Goal: Task Accomplishment & Management: Complete application form

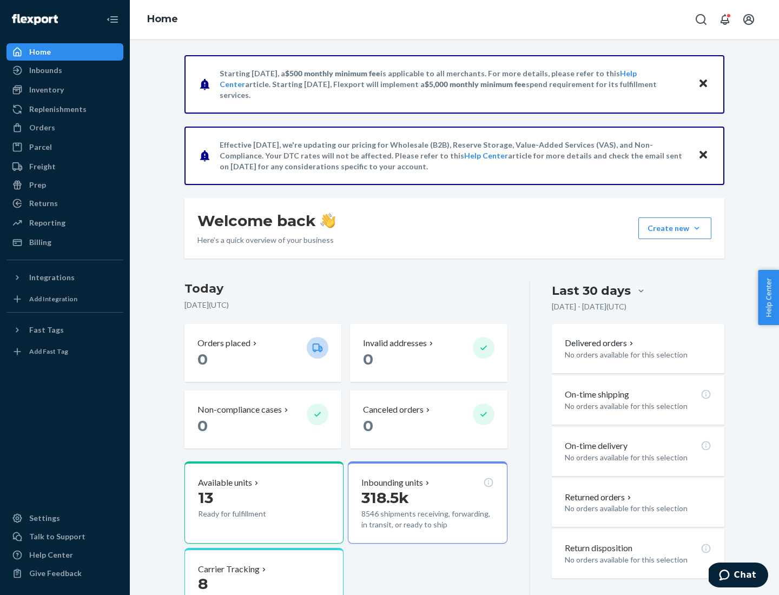
click at [697, 228] on button "Create new Create new inbound Create new order Create new product" at bounding box center [674, 228] width 73 height 22
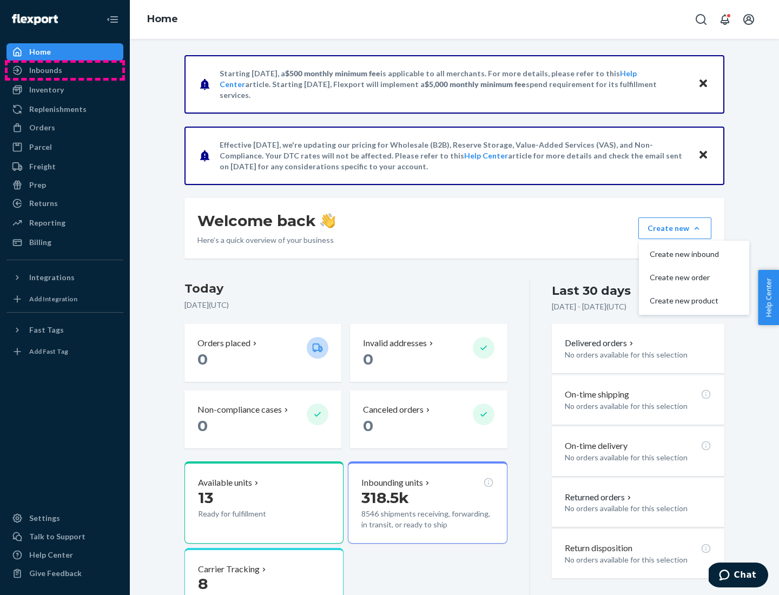
click at [65, 70] on div "Inbounds" at bounding box center [65, 70] width 115 height 15
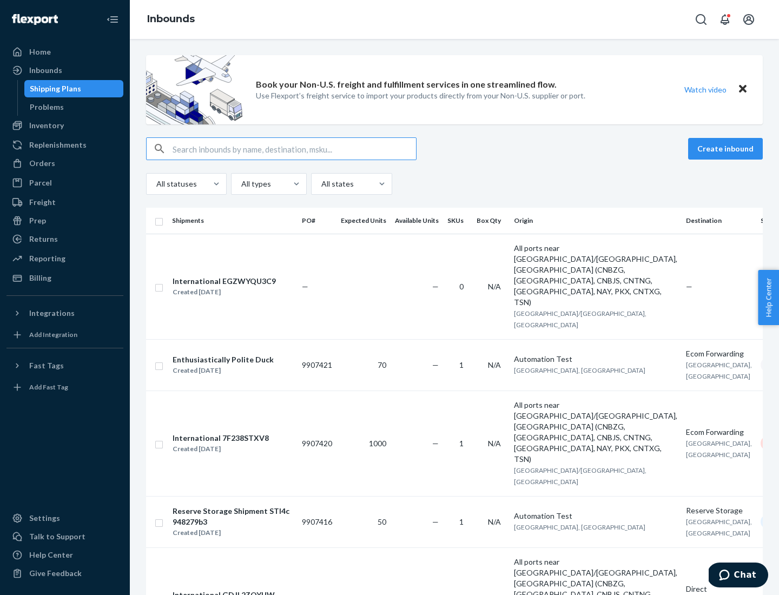
click at [727, 149] on button "Create inbound" at bounding box center [725, 149] width 75 height 22
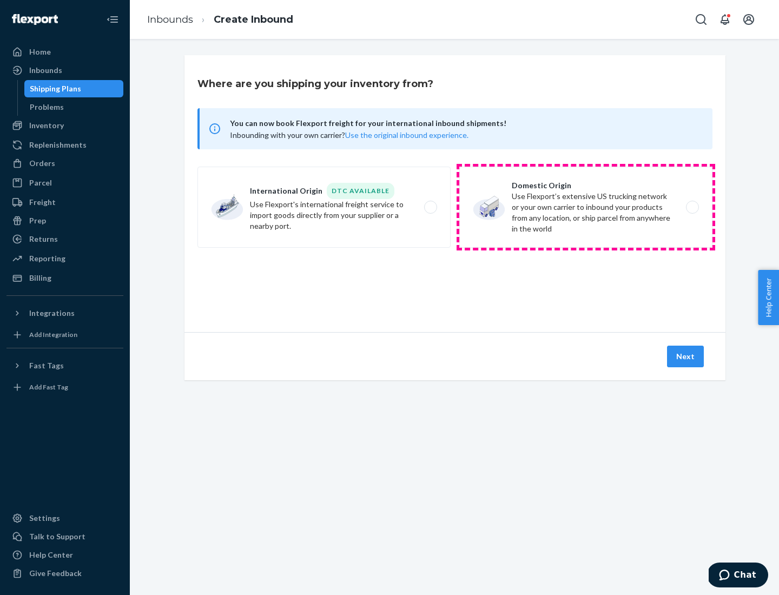
click at [586, 207] on label "Domestic Origin Use Flexport’s extensive US trucking network or your own carrie…" at bounding box center [585, 207] width 253 height 81
click at [692, 207] on input "Domestic Origin Use Flexport’s extensive US trucking network or your own carrie…" at bounding box center [695, 207] width 7 height 7
radio input "true"
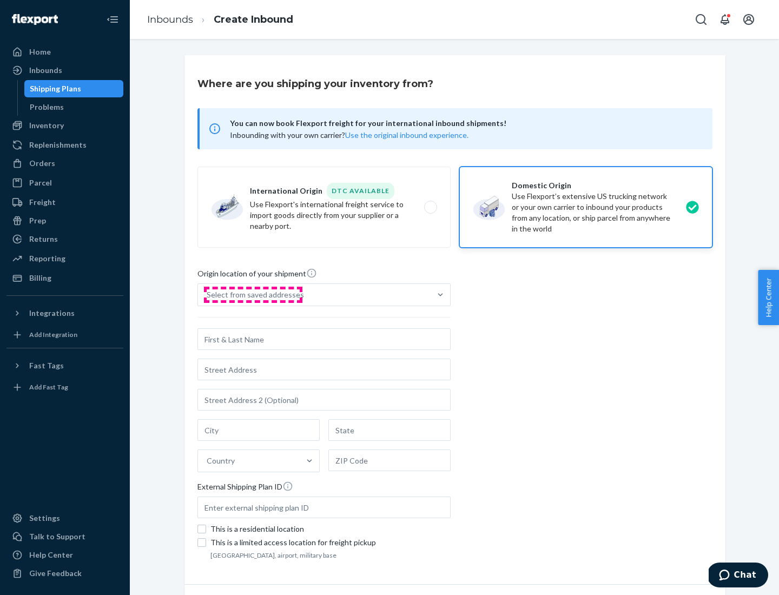
click at [253, 295] on div "Select from saved addresses" at bounding box center [255, 294] width 97 height 11
click at [208, 295] on input "Select from saved addresses" at bounding box center [207, 294] width 1 height 11
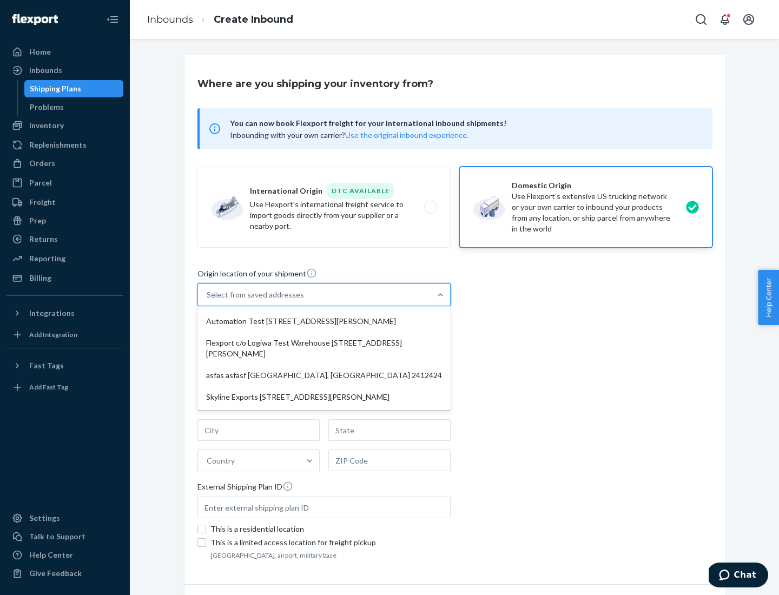
scroll to position [4, 0]
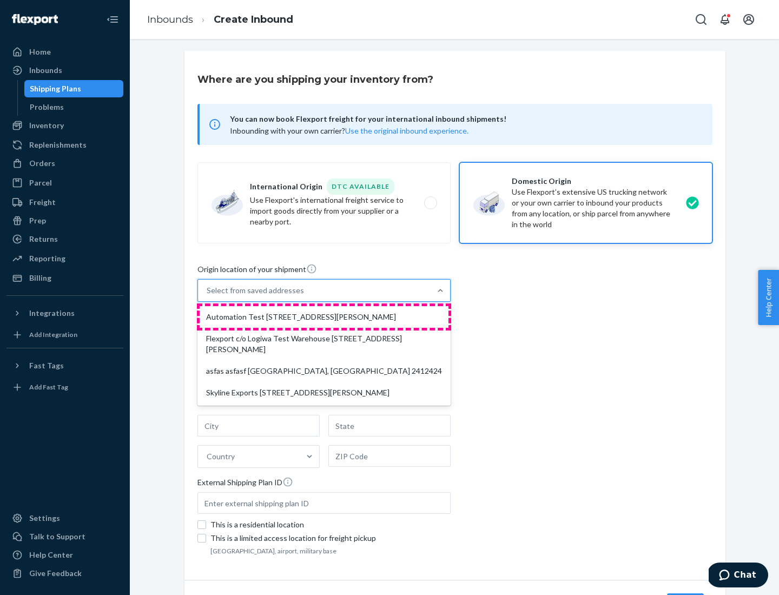
click at [324, 317] on div "Automation Test [STREET_ADDRESS][PERSON_NAME]" at bounding box center [324, 317] width 249 height 22
click at [208, 296] on input "option Automation Test [STREET_ADDRESS][PERSON_NAME] focused, 1 of 4. 4 results…" at bounding box center [207, 290] width 1 height 11
type input "Automation Test"
type input "9th Floor"
type input "[GEOGRAPHIC_DATA]"
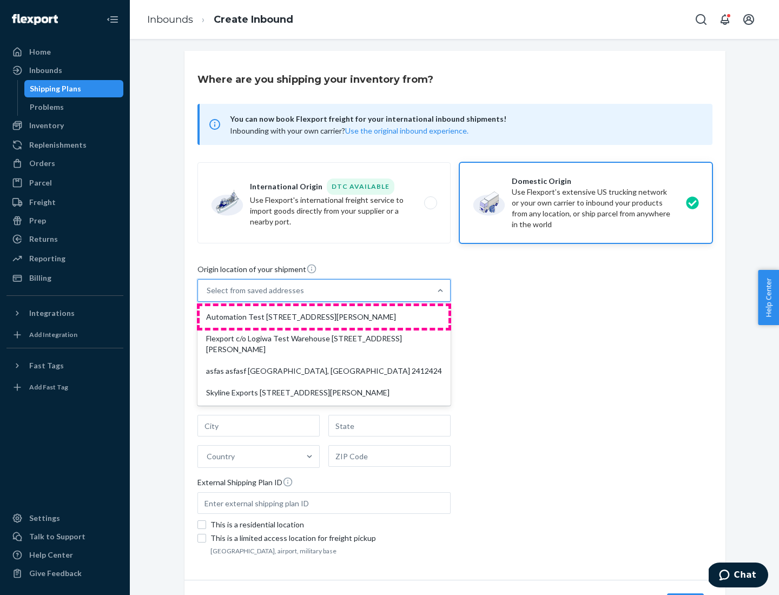
type input "CA"
type input "94104"
type input "[STREET_ADDRESS][PERSON_NAME]"
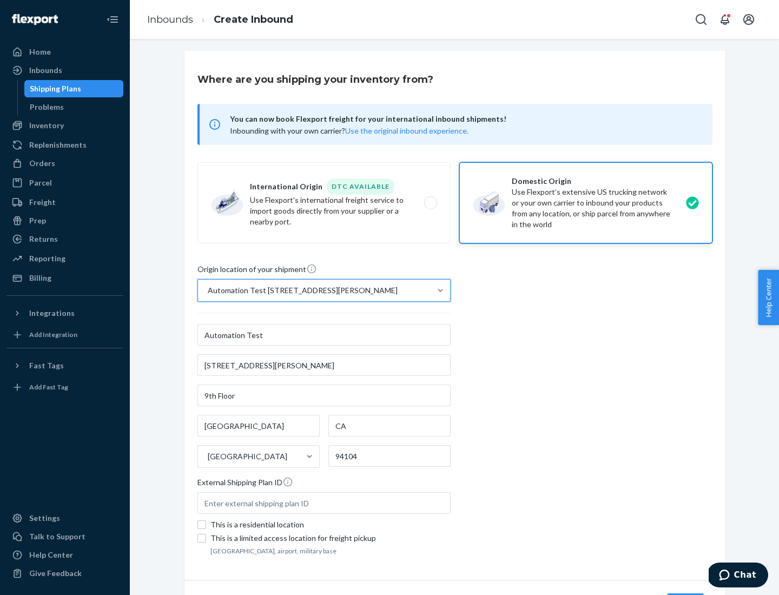
scroll to position [63, 0]
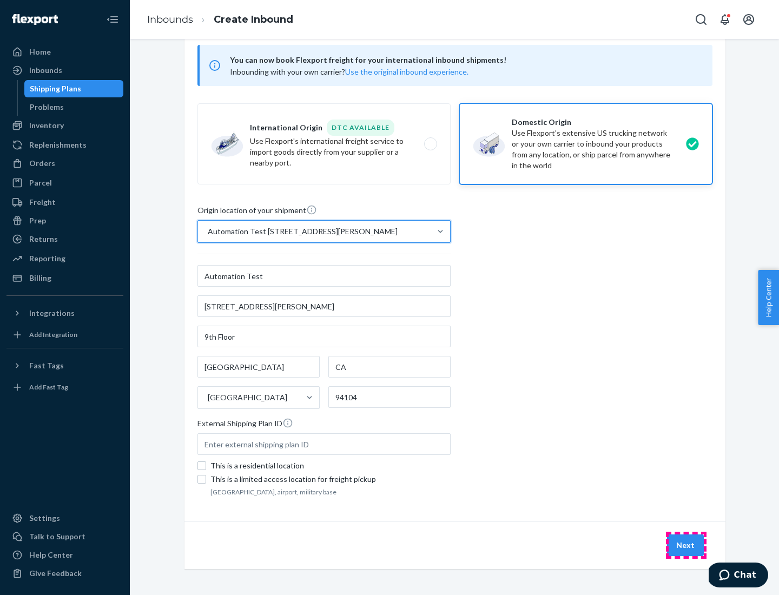
click at [686, 545] on button "Next" at bounding box center [685, 545] width 37 height 22
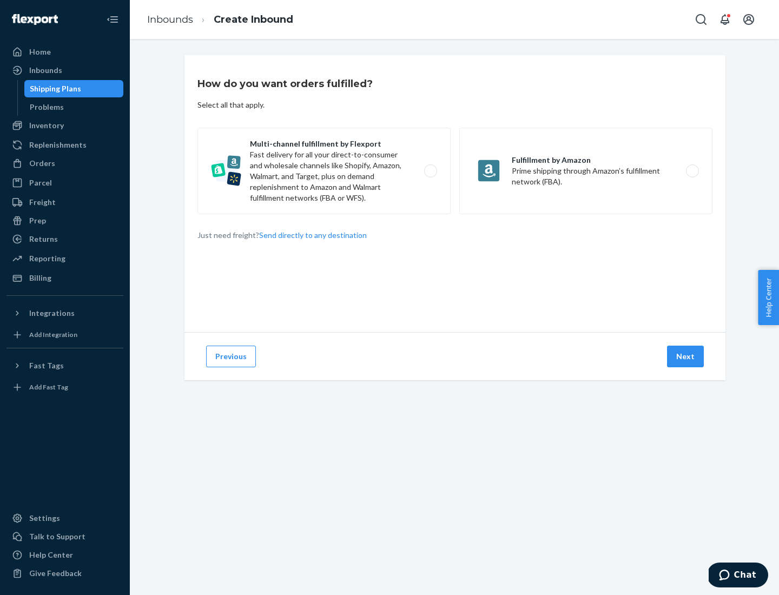
click at [324, 171] on label "Multi-channel fulfillment by Flexport Fast delivery for all your direct-to-cons…" at bounding box center [323, 171] width 253 height 87
click at [430, 171] on input "Multi-channel fulfillment by Flexport Fast delivery for all your direct-to-cons…" at bounding box center [433, 171] width 7 height 7
radio input "true"
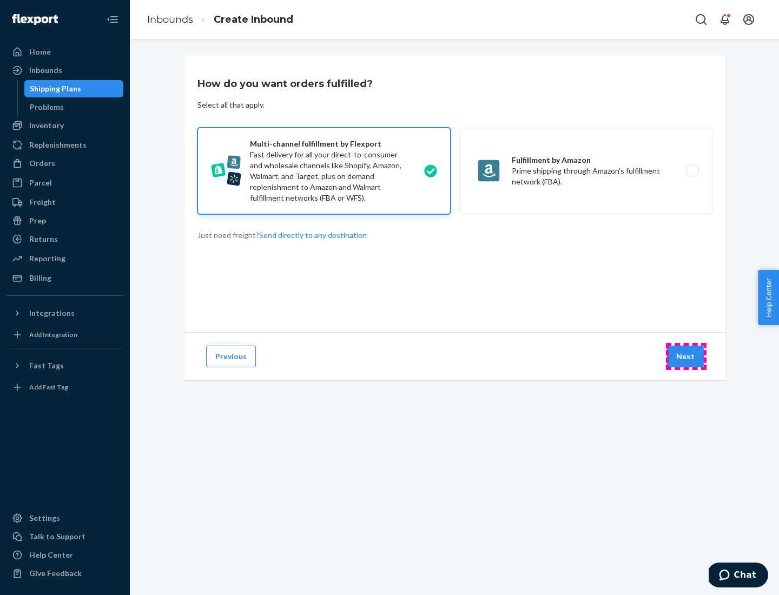
click at [686, 356] on button "Next" at bounding box center [685, 357] width 37 height 22
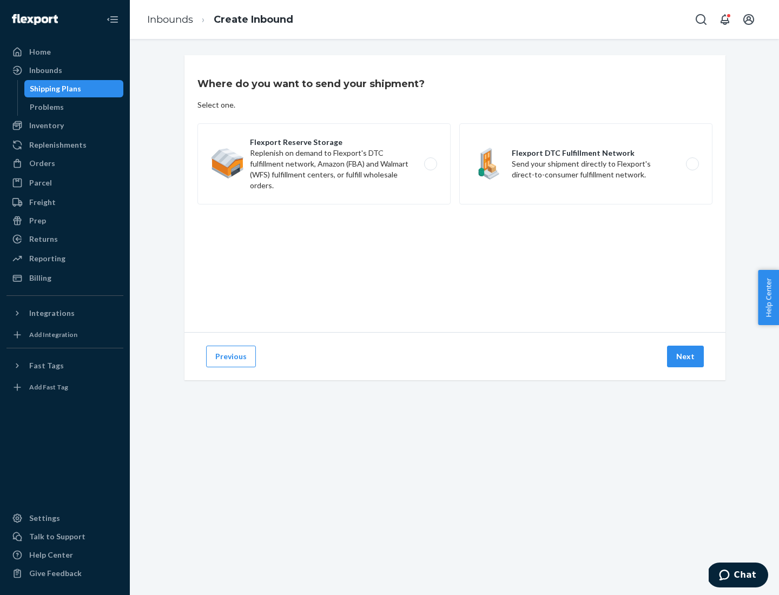
click at [586, 164] on label "Flexport DTC Fulfillment Network Send your shipment directly to Flexport's dire…" at bounding box center [585, 163] width 253 height 81
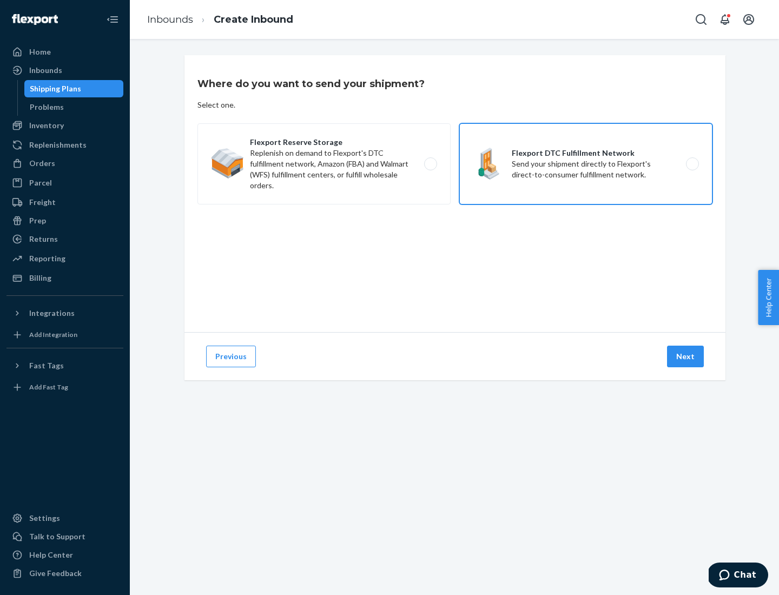
click at [692, 164] on input "Flexport DTC Fulfillment Network Send your shipment directly to Flexport's dire…" at bounding box center [695, 164] width 7 height 7
radio input "true"
click at [686, 356] on button "Next" at bounding box center [685, 357] width 37 height 22
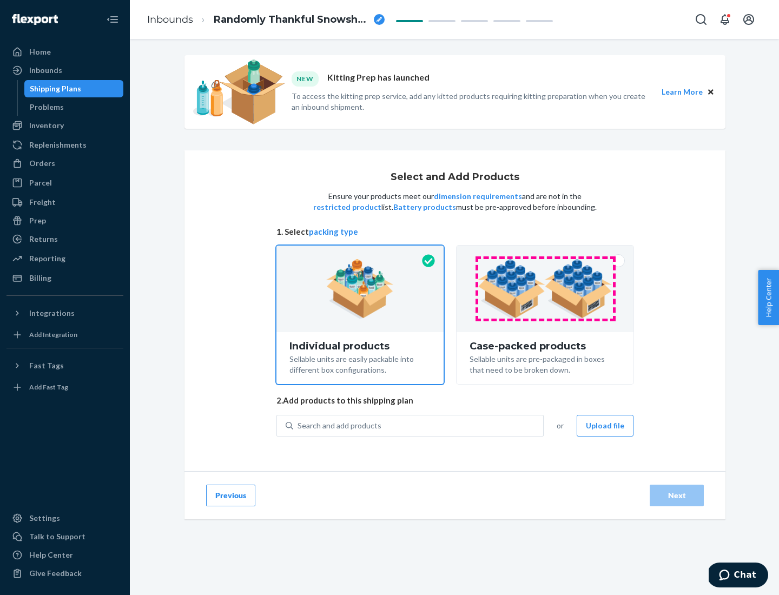
click at [545, 289] on img at bounding box center [545, 289] width 135 height 60
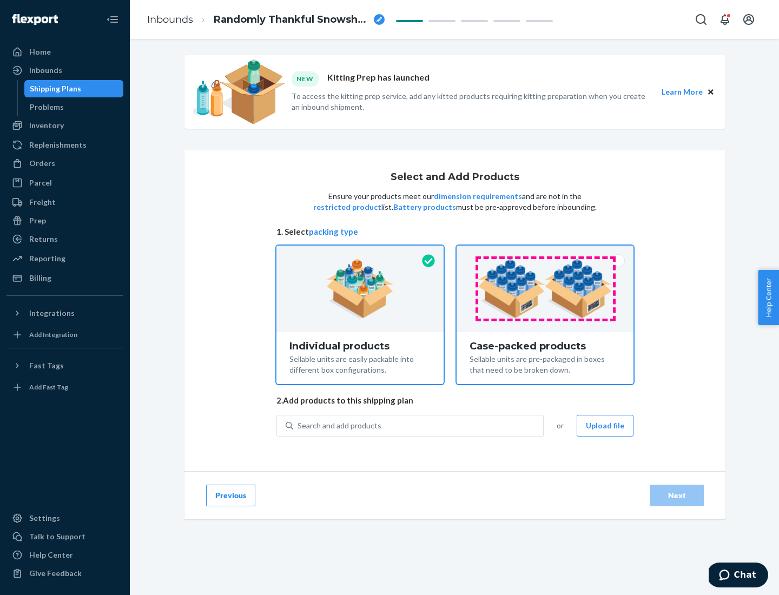
click at [545, 253] on input "Case-packed products Sellable units are pre-packaged in boxes that need to be b…" at bounding box center [544, 249] width 7 height 7
radio input "true"
radio input "false"
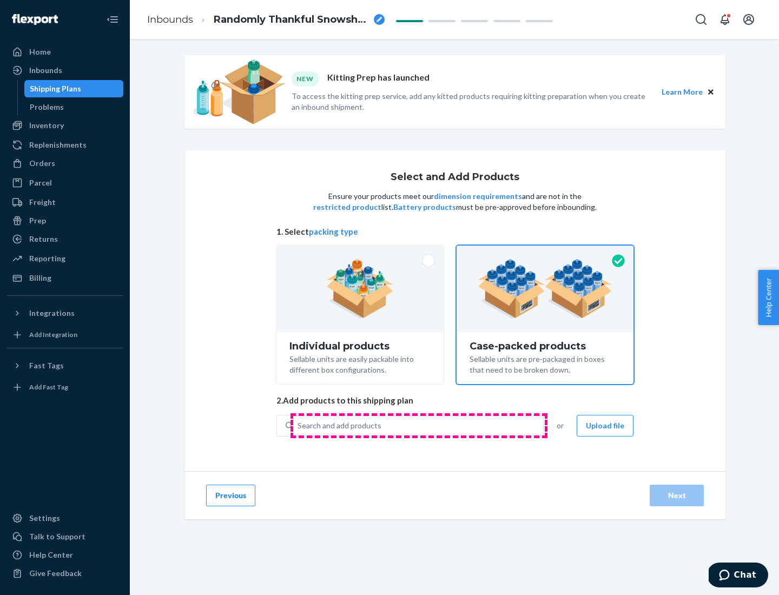
click at [419, 425] on div "Search and add products" at bounding box center [418, 425] width 250 height 19
click at [299, 425] on input "Search and add products" at bounding box center [298, 425] width 1 height 11
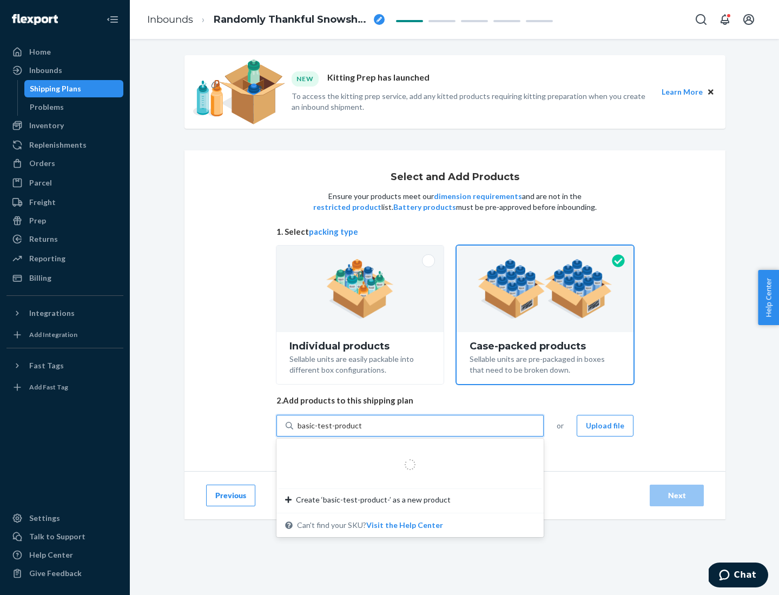
type input "basic-test-product-1"
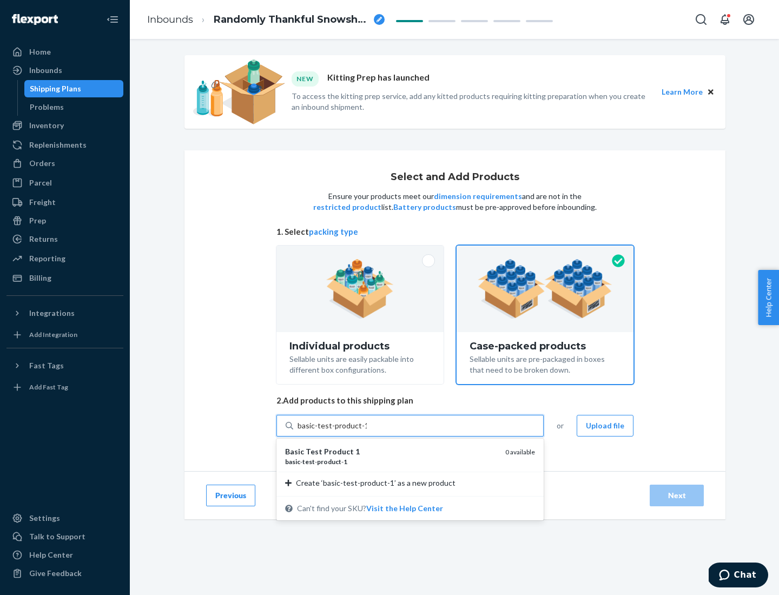
click at [391, 461] on div "basic - test - product - 1" at bounding box center [391, 461] width 212 height 9
click at [367, 431] on input "basic-test-product-1" at bounding box center [332, 425] width 69 height 11
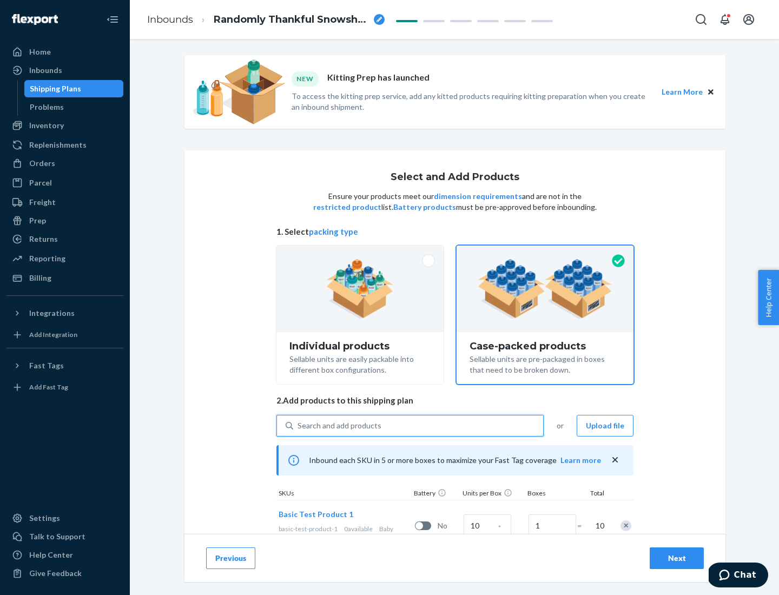
scroll to position [39, 0]
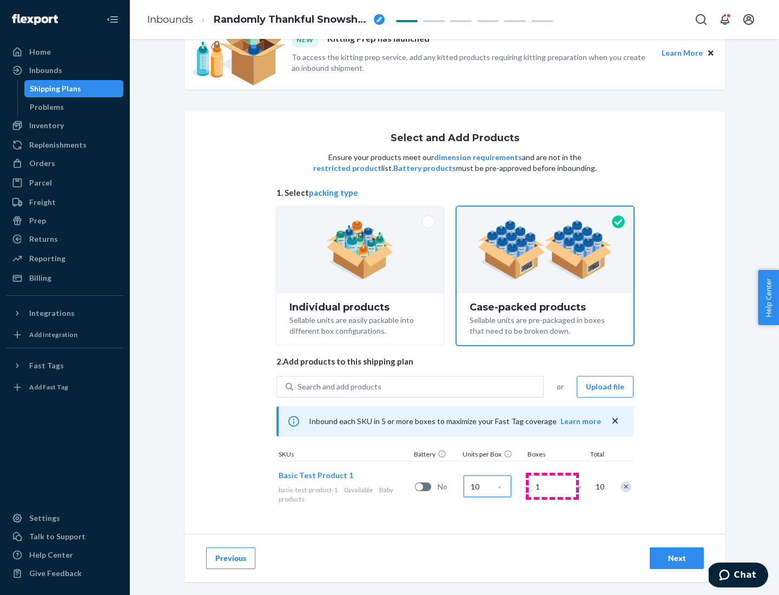
type input "10"
type input "7"
click at [677, 558] on div "Next" at bounding box center [677, 558] width 36 height 11
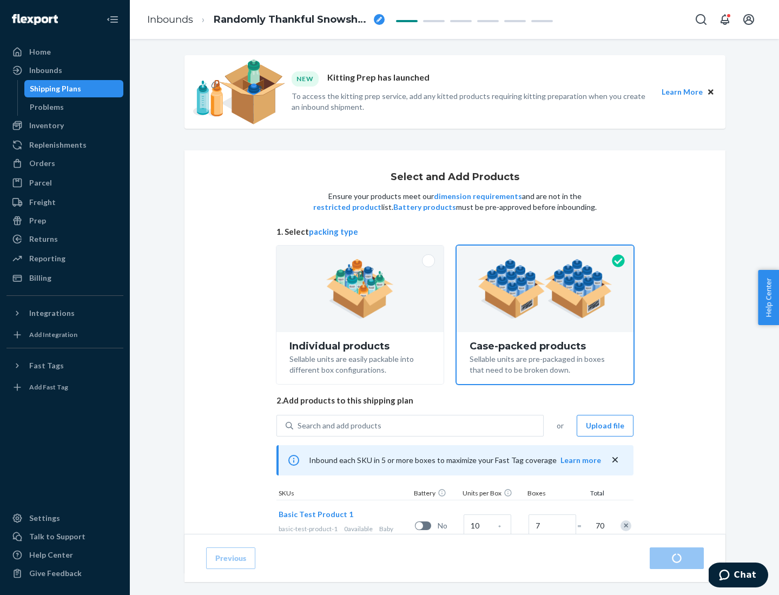
radio input "true"
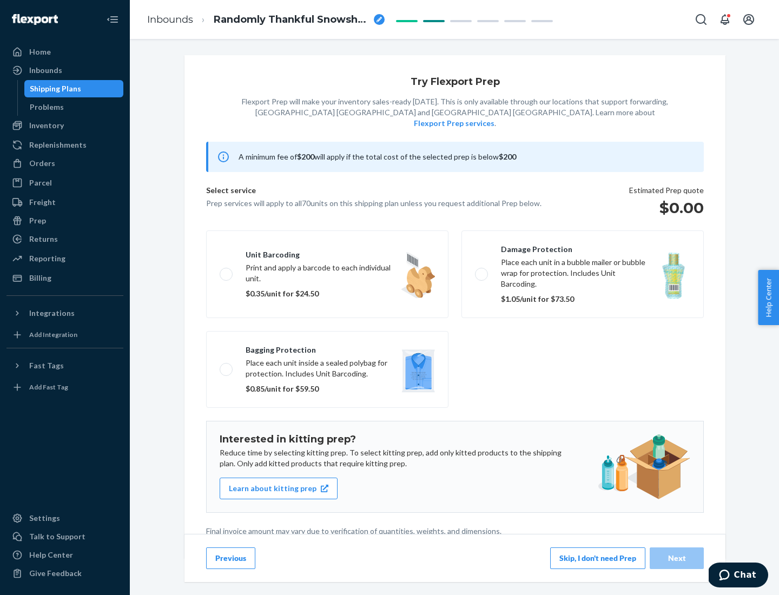
scroll to position [3, 0]
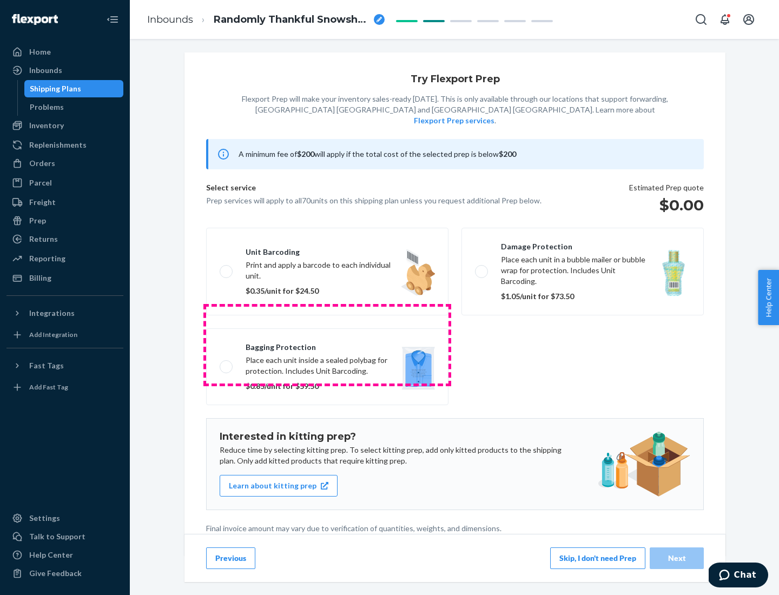
click at [327, 345] on label "Bagging protection Place each unit inside a sealed polybag for protection. Incl…" at bounding box center [327, 366] width 242 height 77
click at [227, 363] on input "Bagging protection Place each unit inside a sealed polybag for protection. Incl…" at bounding box center [223, 366] width 7 height 7
checkbox input "true"
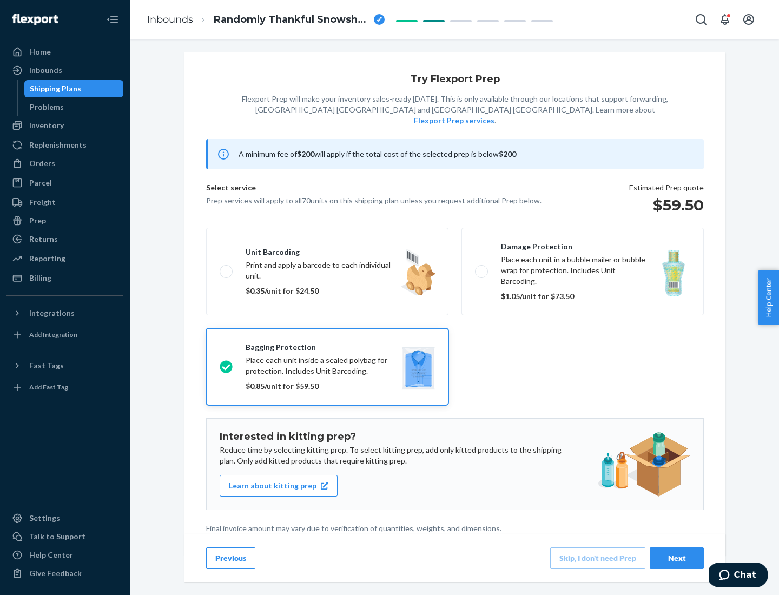
click at [677, 558] on div "Next" at bounding box center [677, 558] width 36 height 11
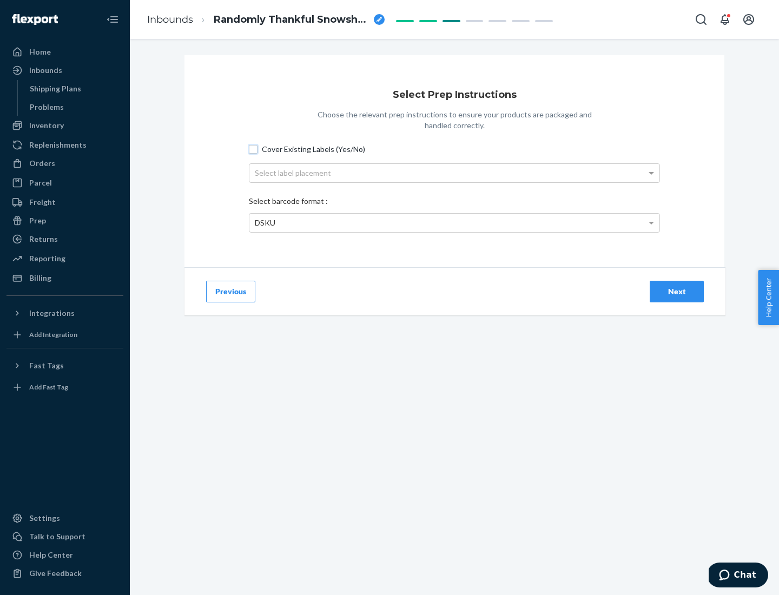
click at [253, 149] on input "Cover Existing Labels (Yes/No)" at bounding box center [253, 149] width 9 height 9
checkbox input "true"
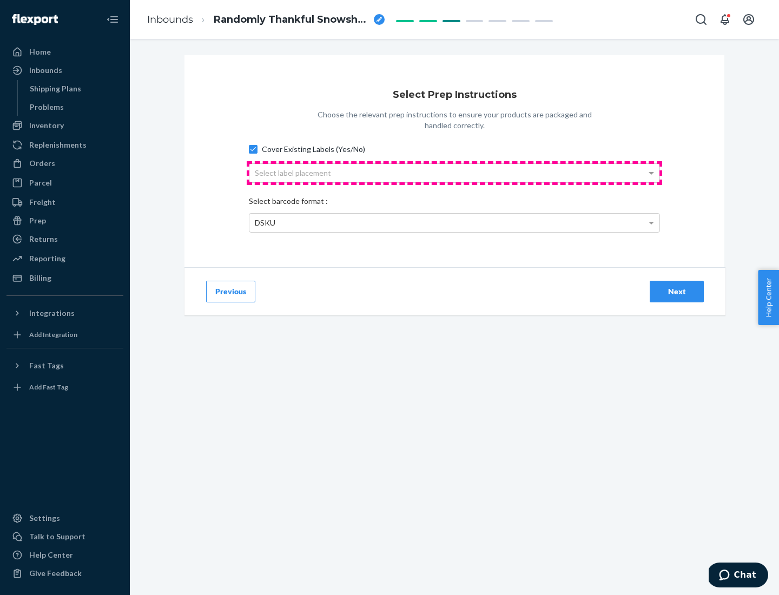
click at [454, 173] on div "Select label placement" at bounding box center [454, 173] width 410 height 18
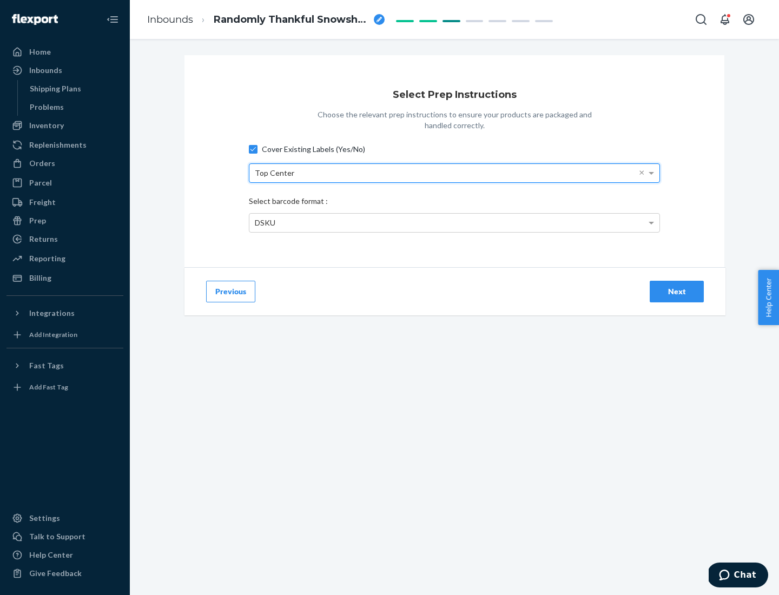
click at [454, 222] on div "DSKU" at bounding box center [454, 223] width 410 height 18
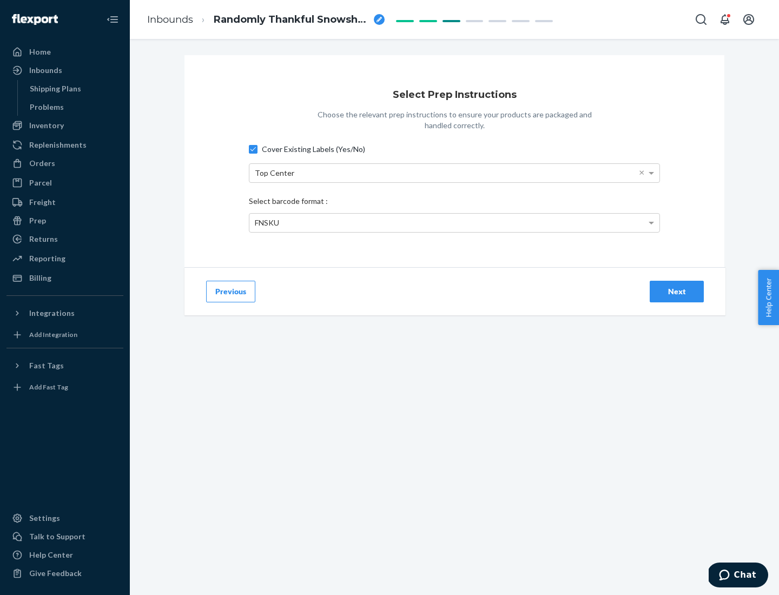
click at [677, 291] on div "Next" at bounding box center [677, 291] width 36 height 11
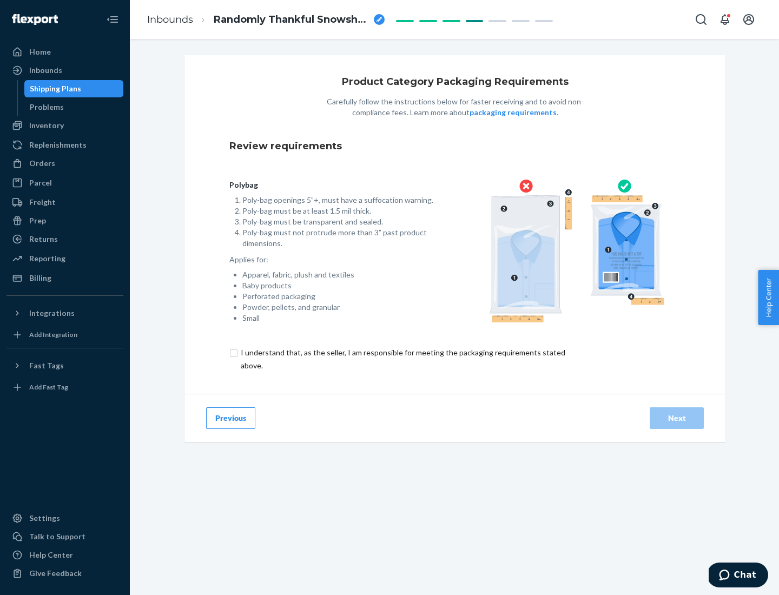
click at [402, 359] on input "checkbox" at bounding box center [409, 359] width 360 height 26
checkbox input "true"
click at [677, 418] on div "Next" at bounding box center [677, 418] width 36 height 11
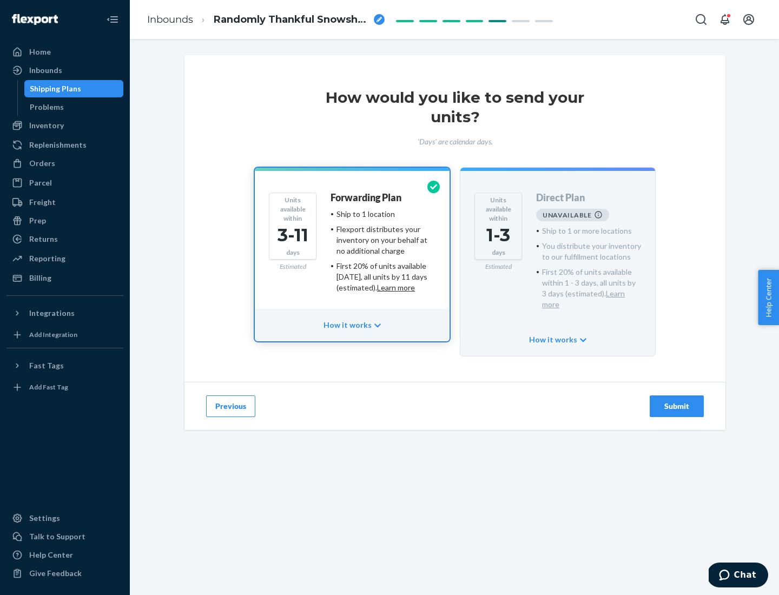
click at [367, 197] on h4 "Forwarding Plan" at bounding box center [366, 198] width 71 height 11
click at [677, 401] on div "Submit" at bounding box center [677, 406] width 36 height 11
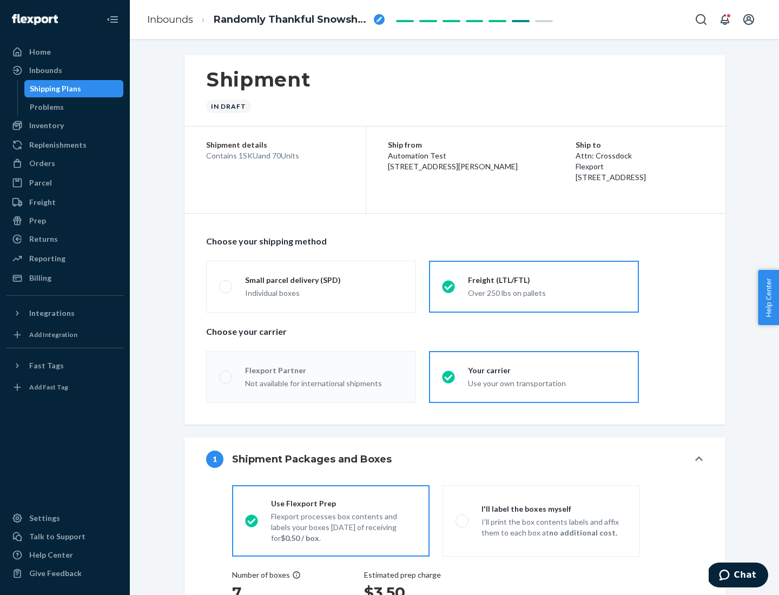
radio input "true"
radio input "false"
radio input "true"
radio input "false"
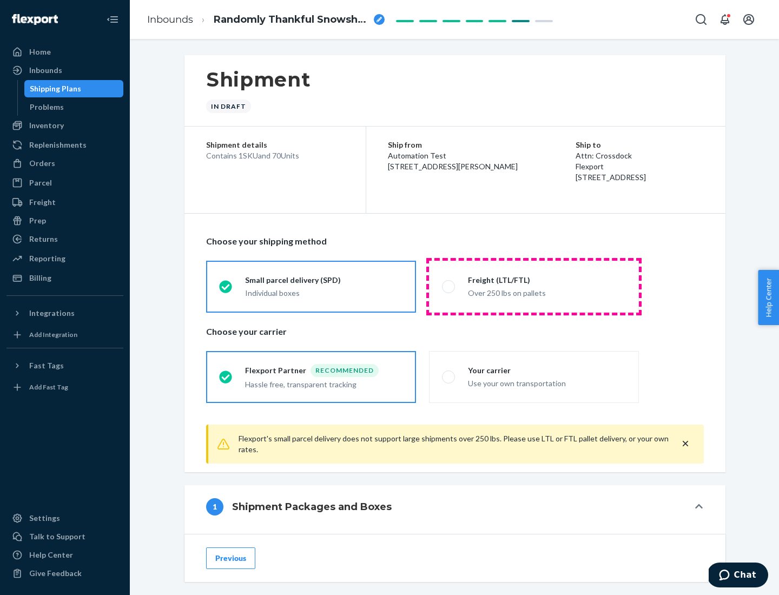
click at [534, 286] on div "Over 250 lbs on pallets" at bounding box center [547, 292] width 158 height 13
click at [449, 286] on input "Freight (LTL/FTL) Over 250 lbs on pallets" at bounding box center [445, 286] width 7 height 7
radio input "true"
radio input "false"
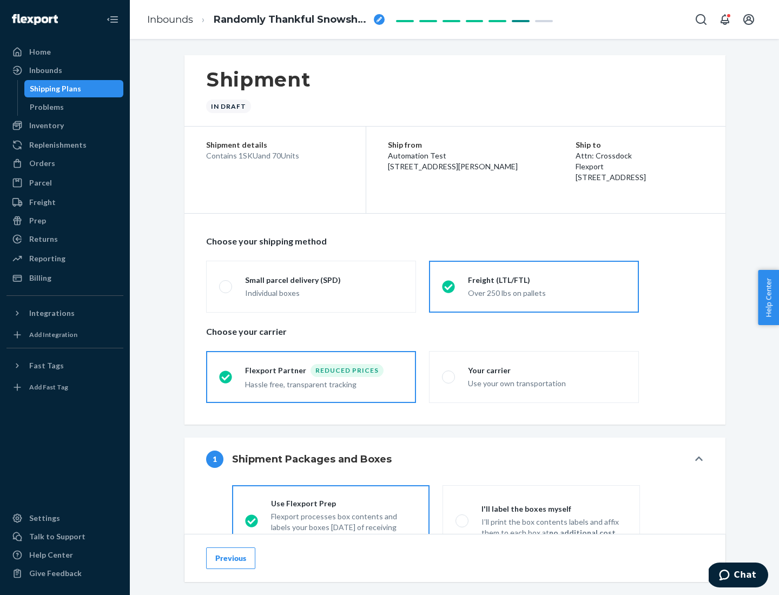
scroll to position [60, 0]
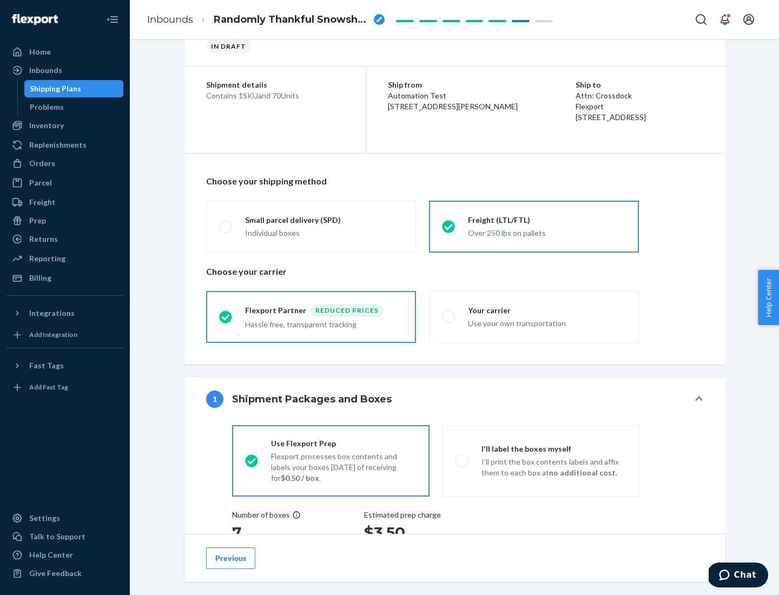
click at [311, 317] on div "Hassle free, transparent tracking" at bounding box center [324, 323] width 158 height 13
click at [226, 316] on input "Flexport Partner Reduced prices Hassle free, transparent tracking" at bounding box center [222, 316] width 7 height 7
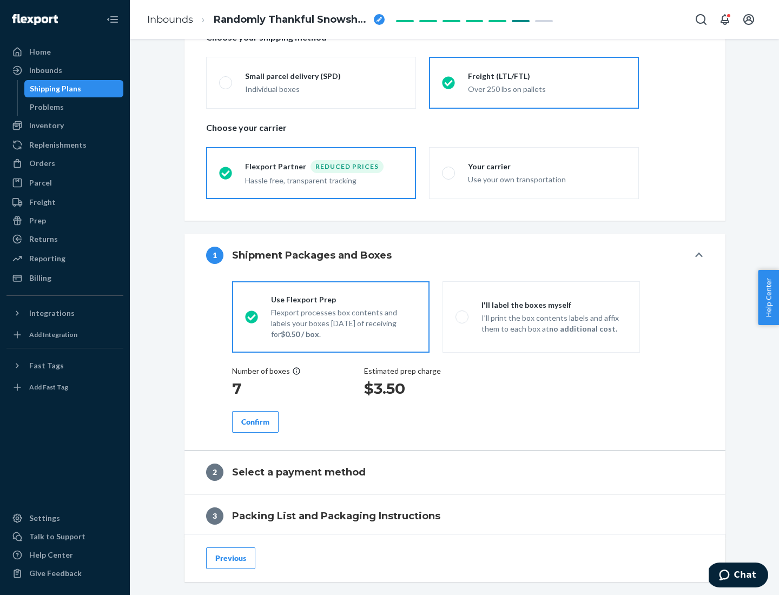
click at [541, 316] on p "I’ll print the box contents labels and affix them to each box at no additional …" at bounding box center [554, 324] width 146 height 22
click at [463, 316] on input "I'll label the boxes myself I’ll print the box contents labels and affix them t…" at bounding box center [458, 316] width 7 height 7
radio input "true"
radio input "false"
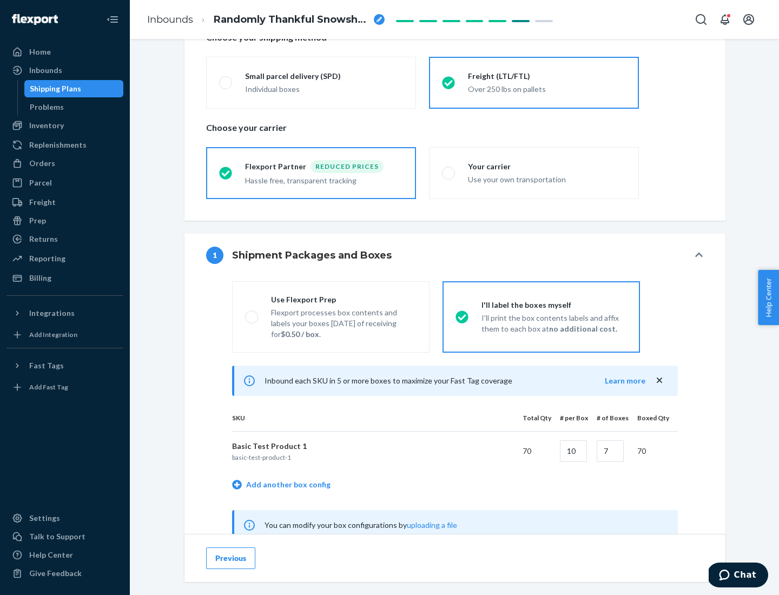
scroll to position [338, 0]
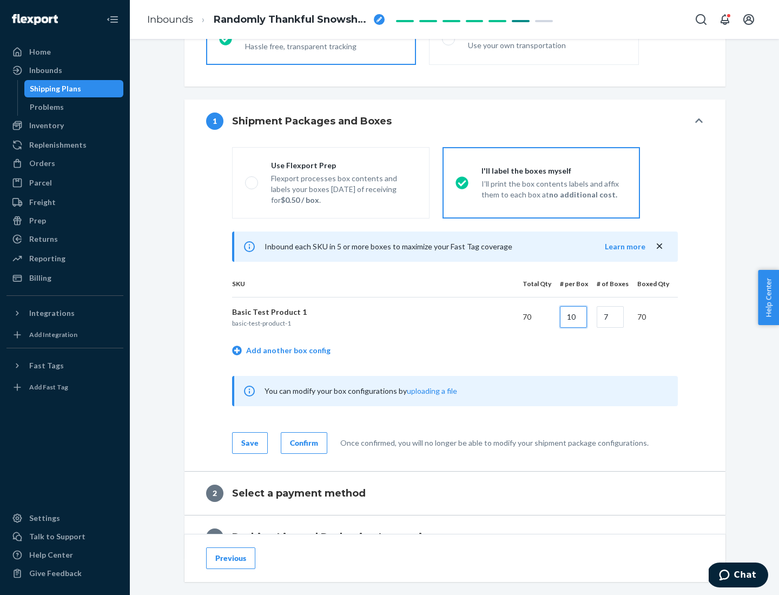
type input "10"
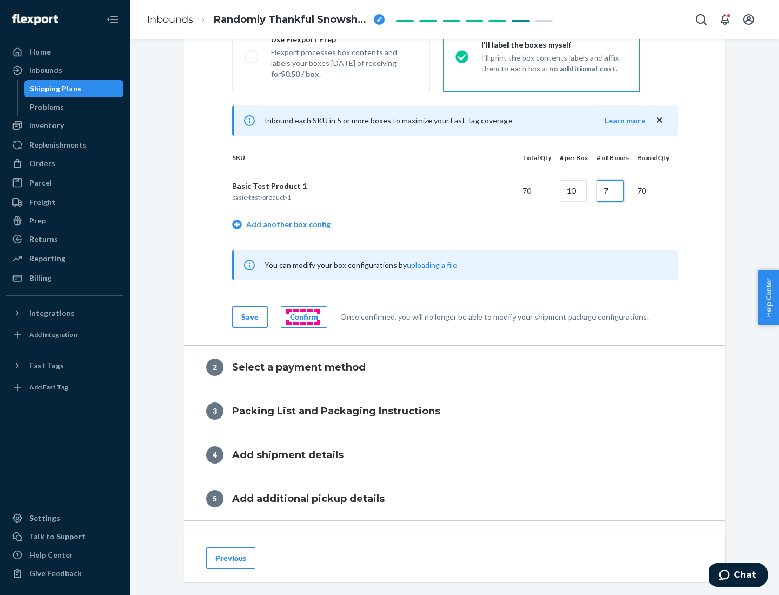
type input "7"
click at [302, 316] on div "Confirm" at bounding box center [304, 317] width 28 height 11
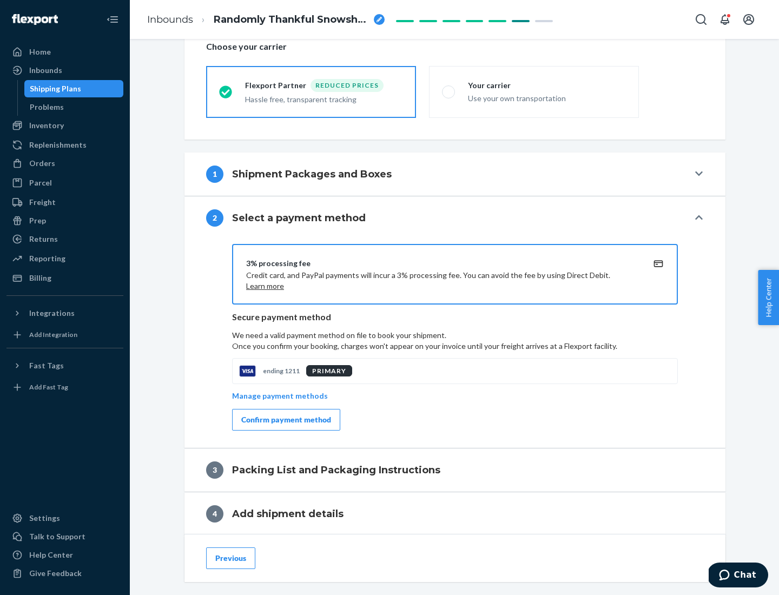
scroll to position [388, 0]
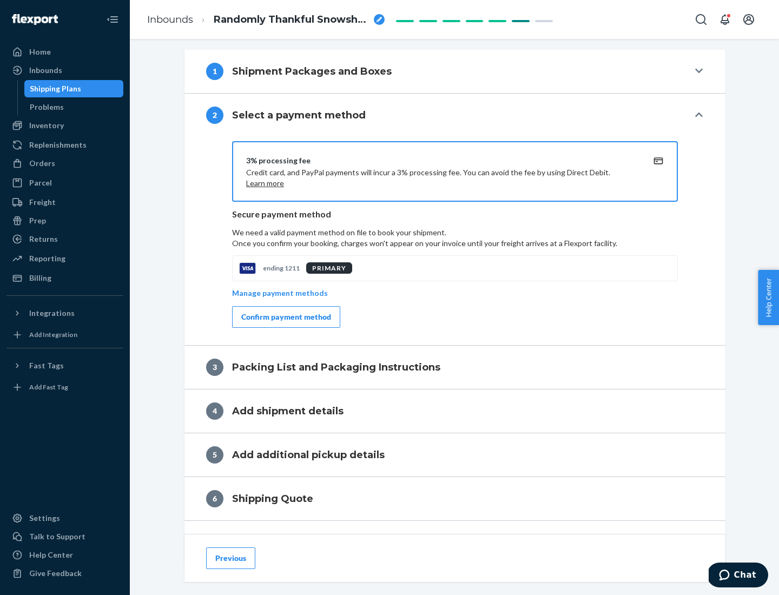
click at [285, 317] on div "Confirm payment method" at bounding box center [286, 317] width 90 height 11
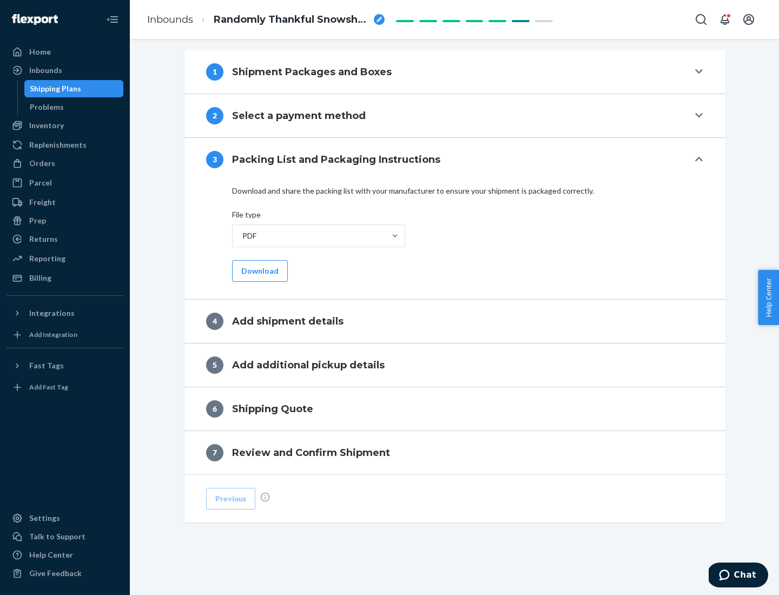
scroll to position [341, 0]
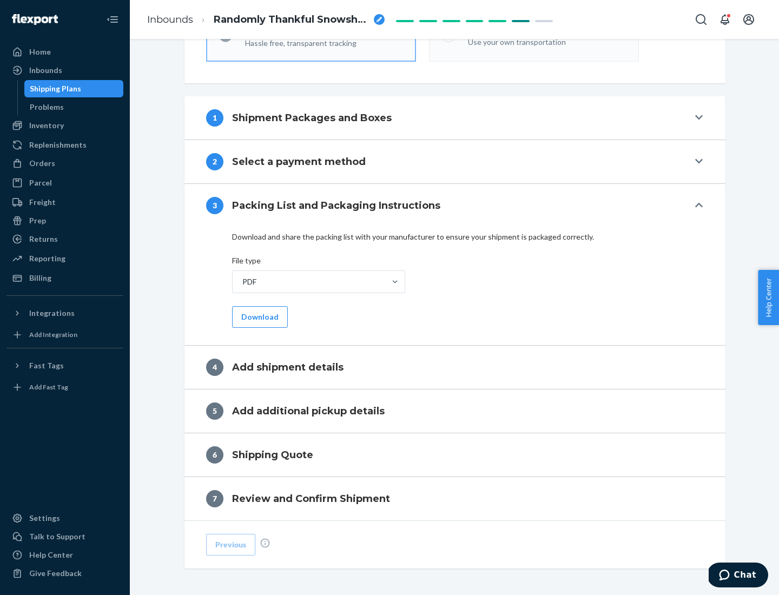
click at [259, 316] on button "Download" at bounding box center [260, 317] width 56 height 22
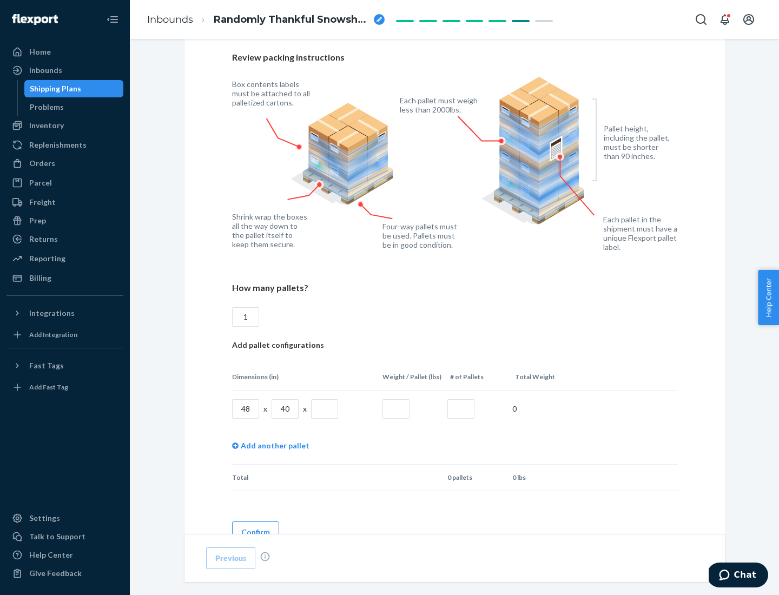
scroll to position [742, 0]
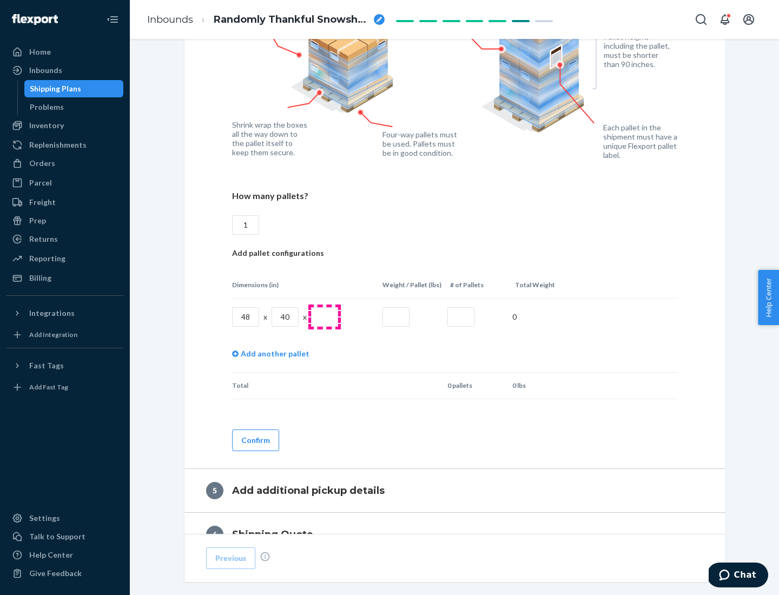
type input "1"
type input "40"
type input "200"
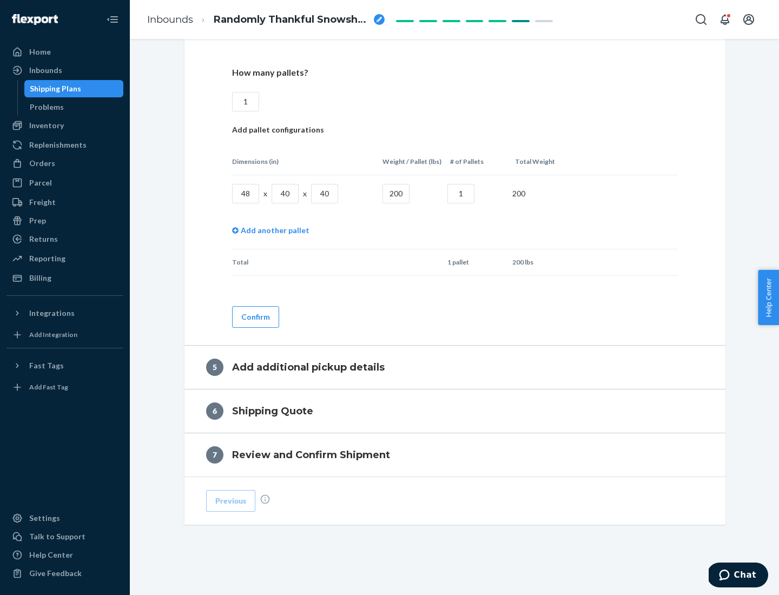
type input "1"
click at [255, 316] on button "Confirm" at bounding box center [255, 317] width 47 height 22
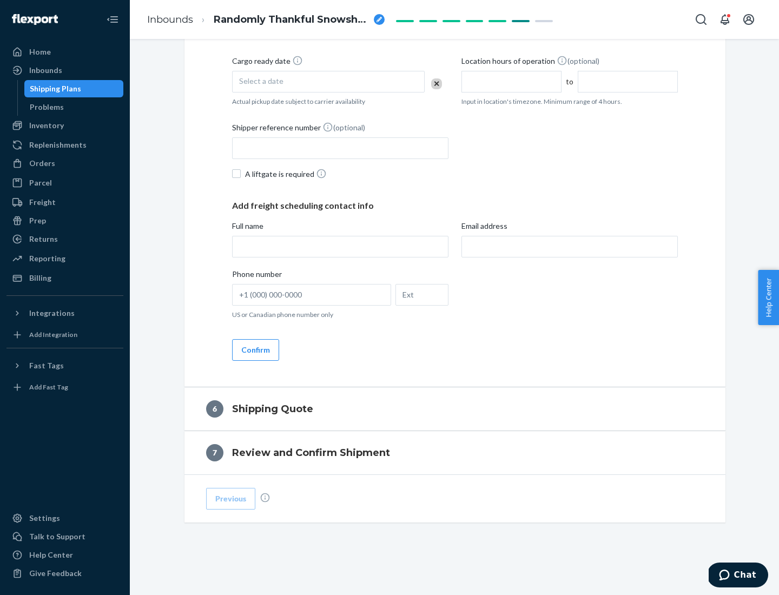
scroll to position [370, 0]
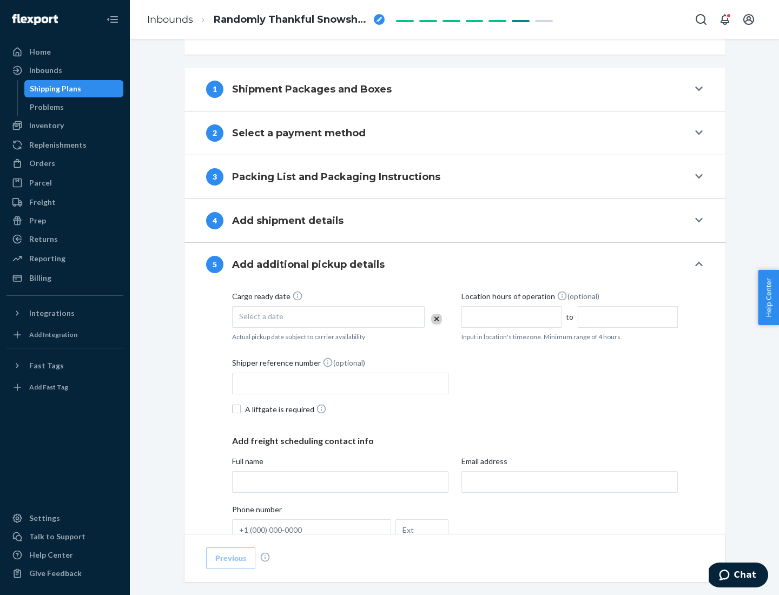
click at [328, 316] on div "Select a date" at bounding box center [328, 317] width 193 height 22
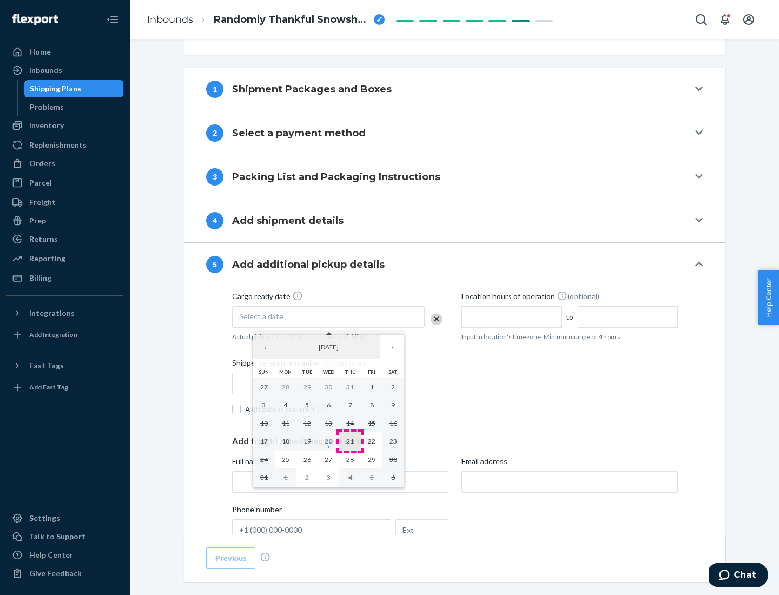
click at [350, 441] on abbr "21" at bounding box center [350, 441] width 8 height 8
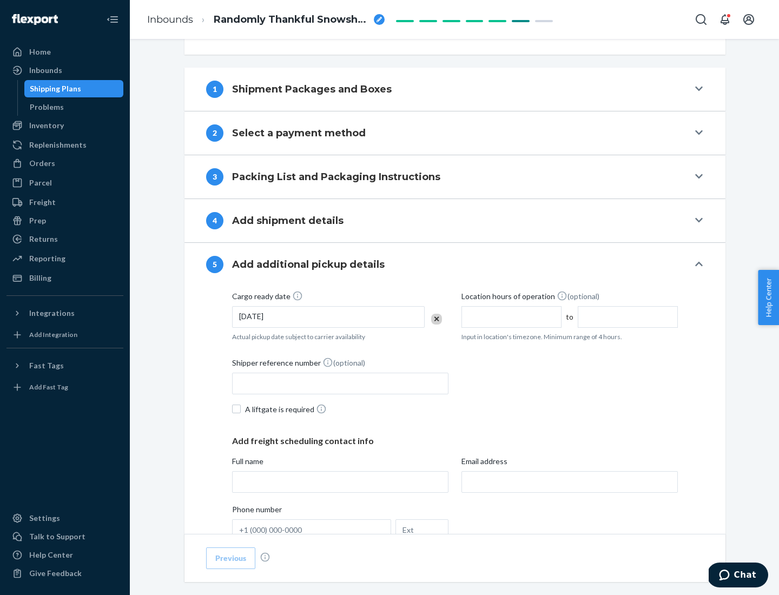
scroll to position [535, 0]
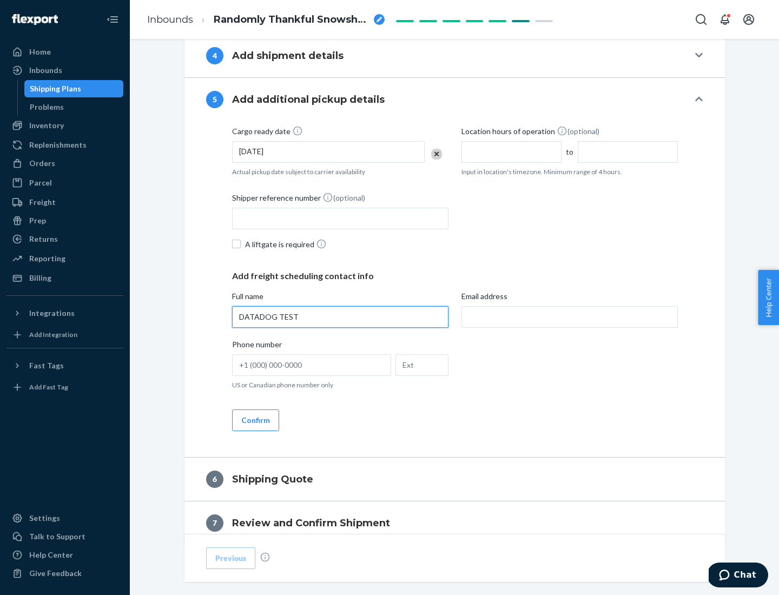
type input "DATADOG TEST"
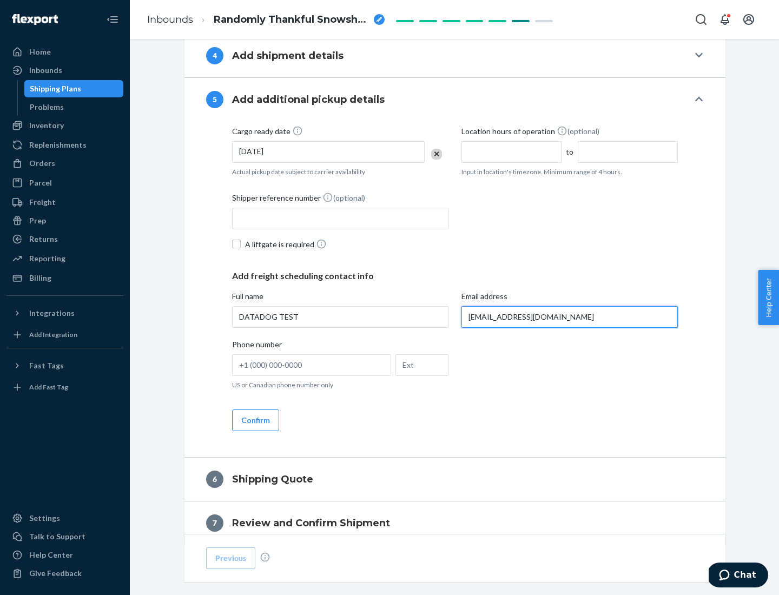
scroll to position [583, 0]
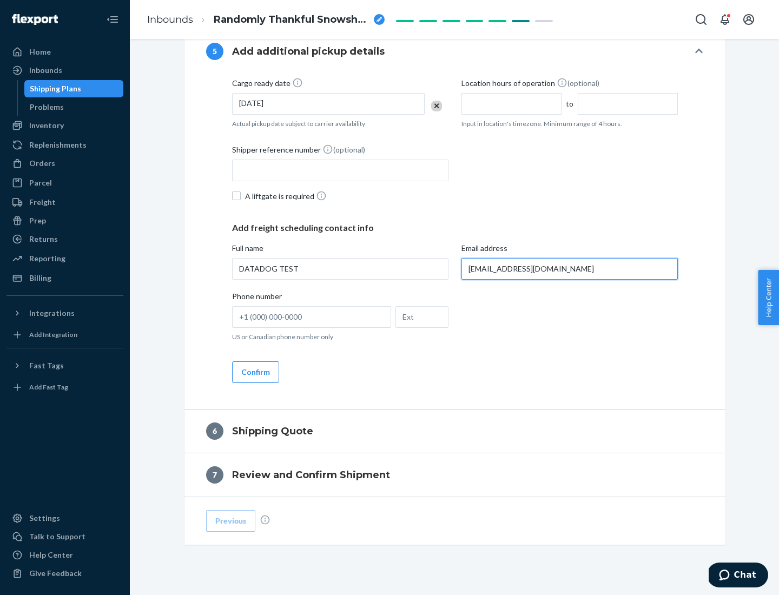
type input "[EMAIL_ADDRESS][DOMAIN_NAME]"
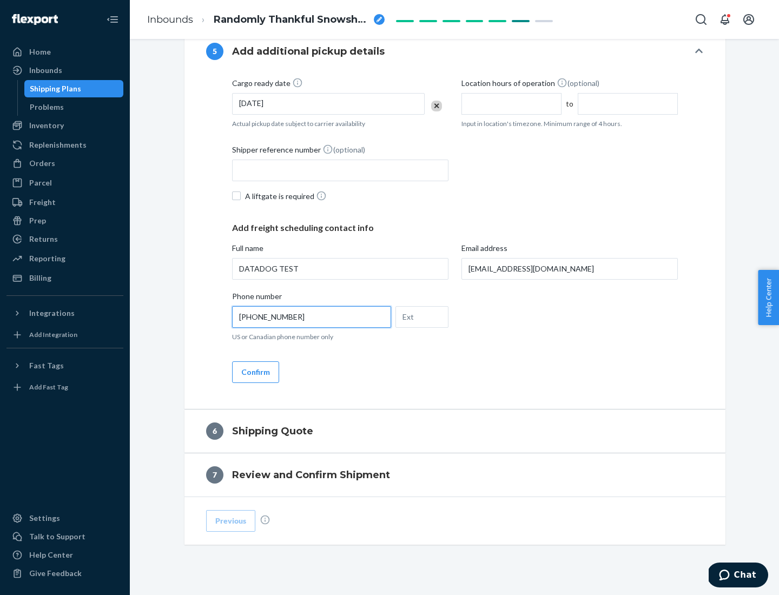
scroll to position [605, 0]
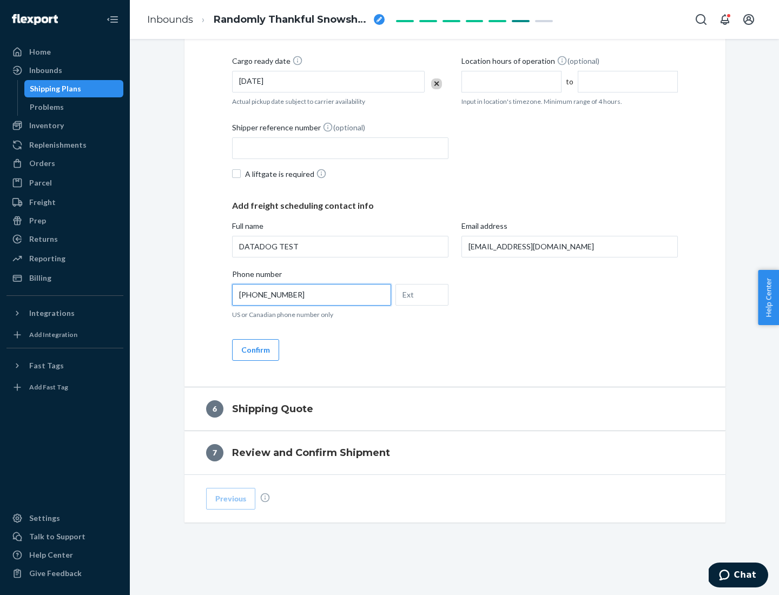
type input "[PHONE_NUMBER]"
click at [255, 349] on button "Confirm" at bounding box center [255, 350] width 47 height 22
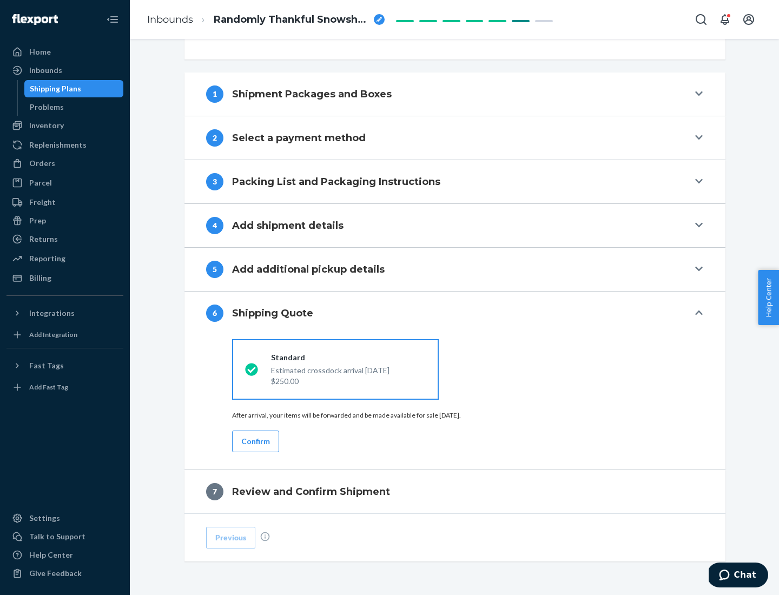
scroll to position [404, 0]
